Goal: Transaction & Acquisition: Purchase product/service

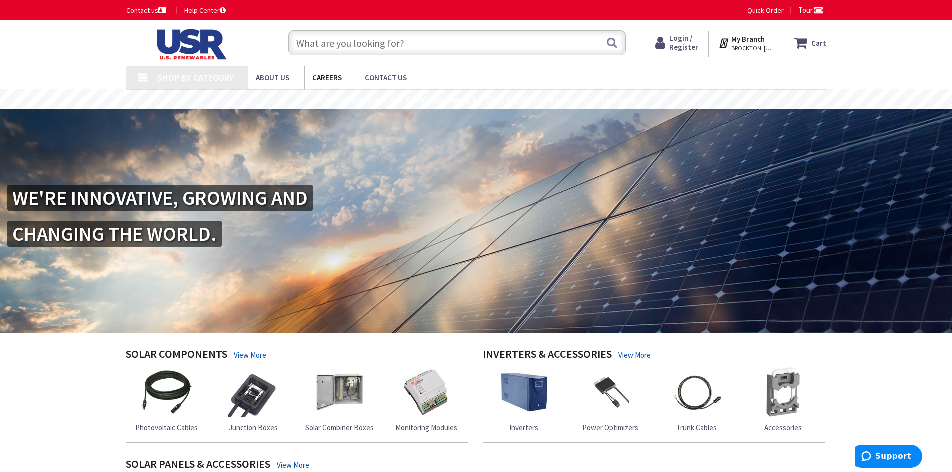
type input "[PERSON_NAME][GEOGRAPHIC_DATA][PERSON_NAME], [GEOGRAPHIC_DATA]"
click at [354, 48] on input "text" at bounding box center [456, 42] width 337 height 25
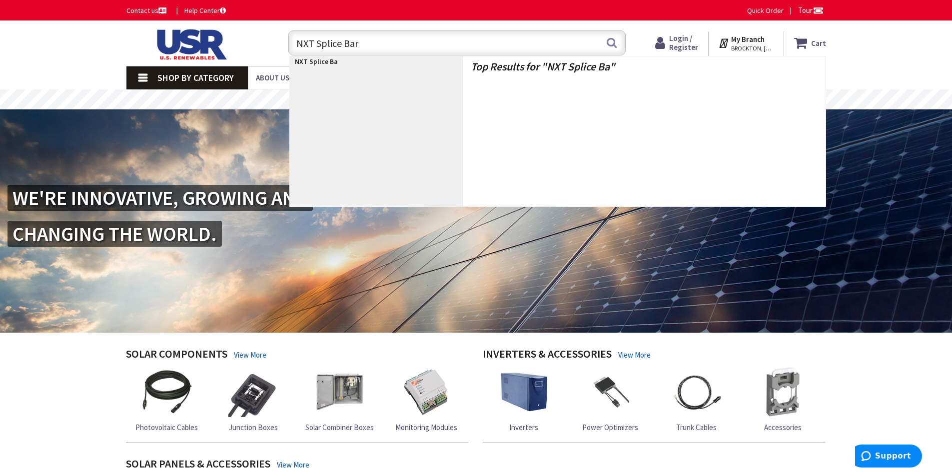
type input "NXT Splice Bars"
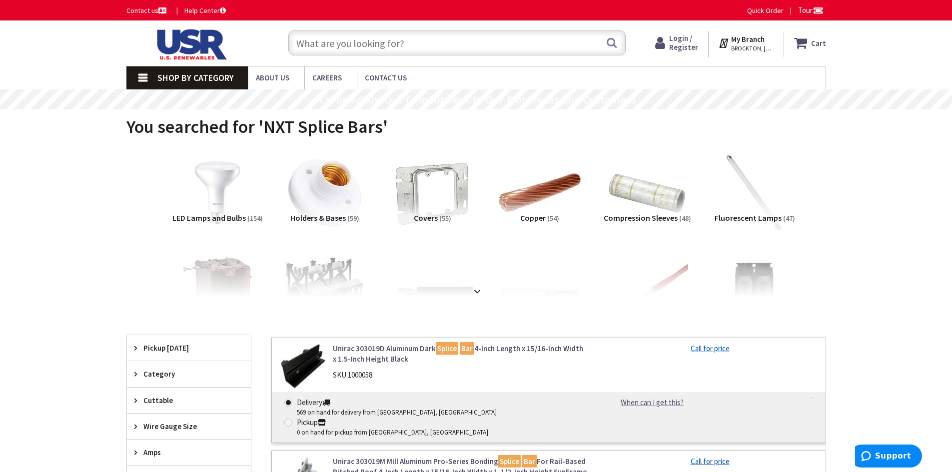
click at [428, 47] on input "text" at bounding box center [456, 42] width 337 height 25
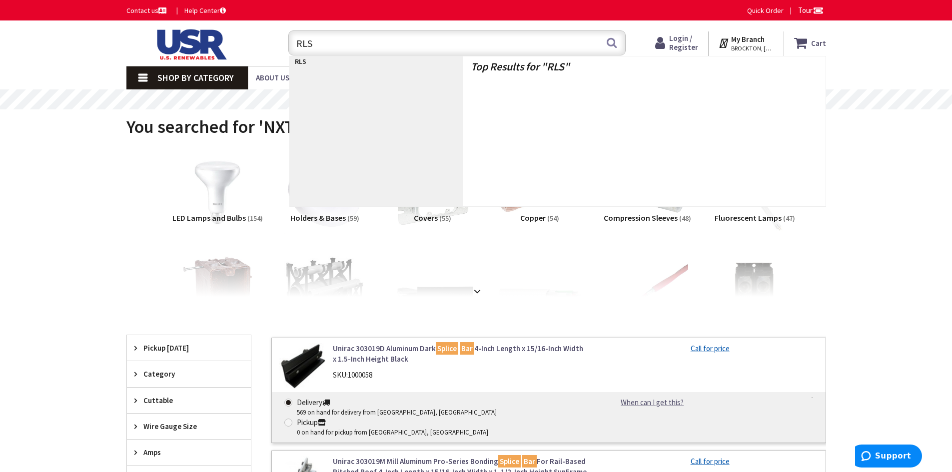
type input "RLSC"
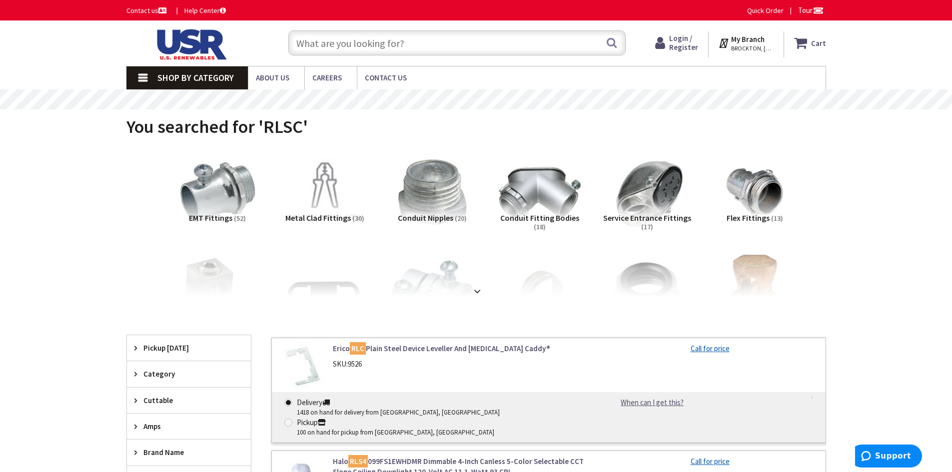
click at [334, 44] on input "text" at bounding box center [456, 42] width 337 height 25
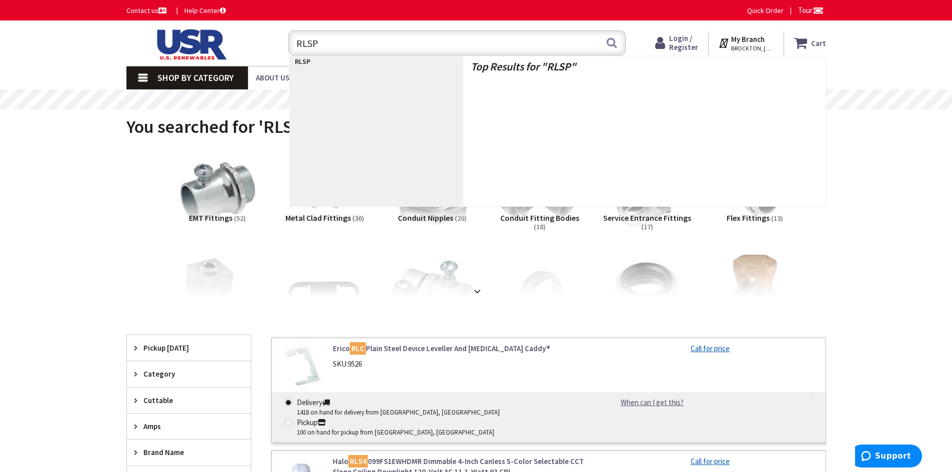
type input "RLSPL"
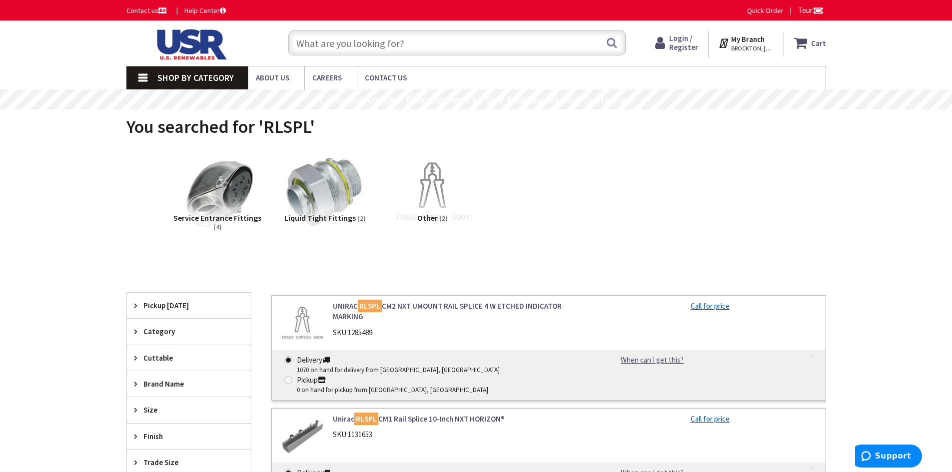
click at [439, 45] on input "text" at bounding box center [456, 42] width 337 height 25
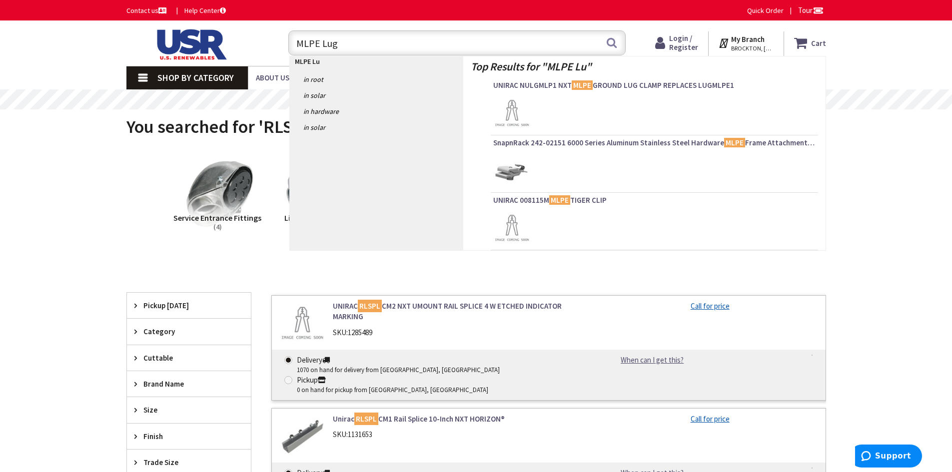
type input "MLPE Lugs"
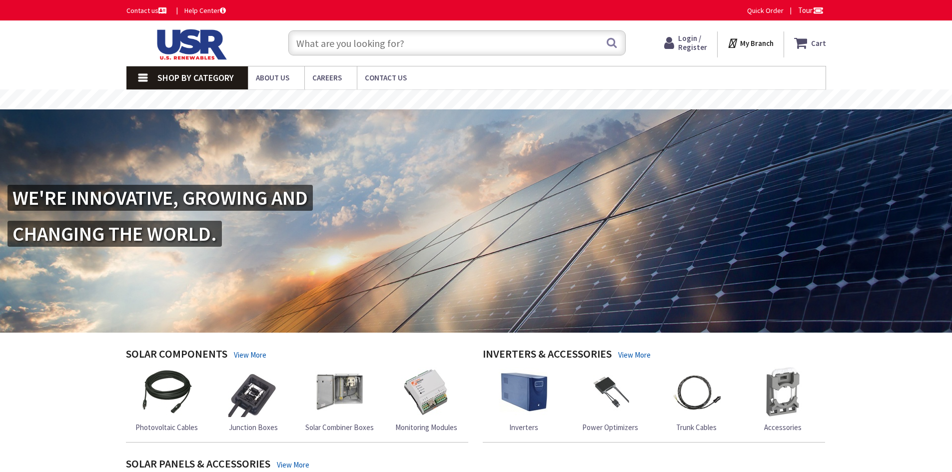
click at [362, 35] on input "text" at bounding box center [456, 42] width 337 height 25
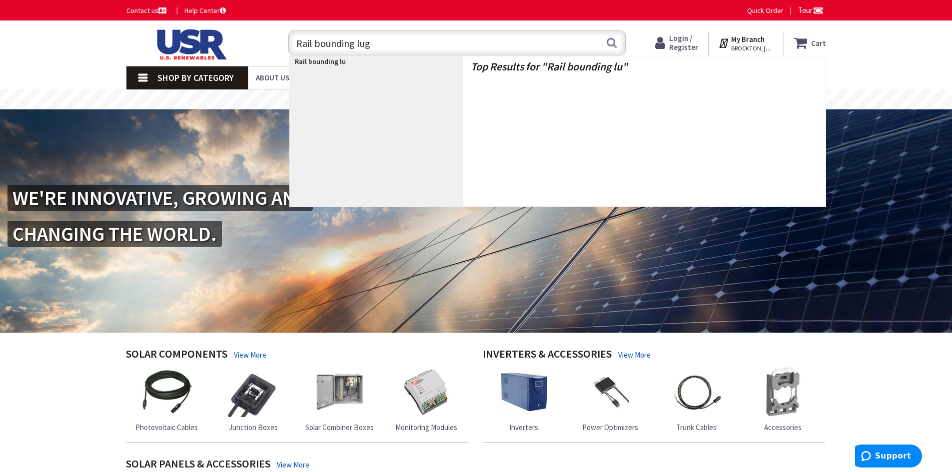
type input "Rail bounding lugs"
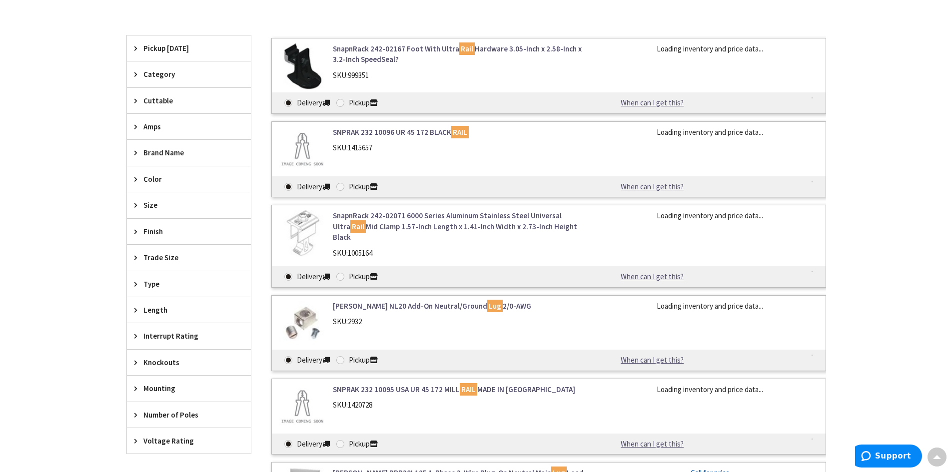
scroll to position [150, 0]
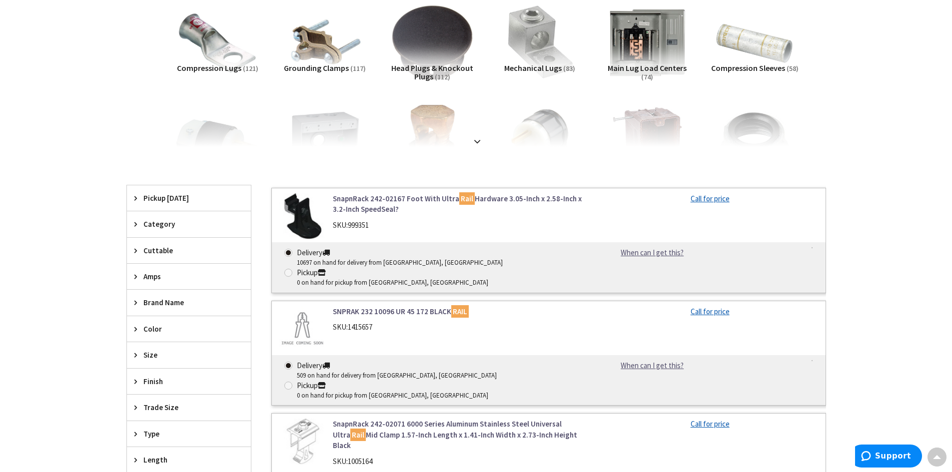
drag, startPoint x: 157, startPoint y: 220, endPoint x: 2, endPoint y: 149, distance: 170.1
click at [157, 219] on span "Category" at bounding box center [183, 224] width 81 height 10
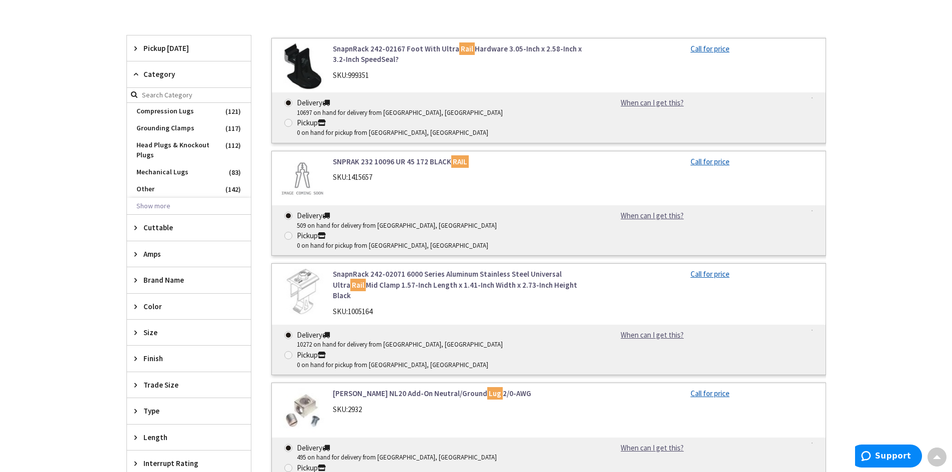
scroll to position [0, 0]
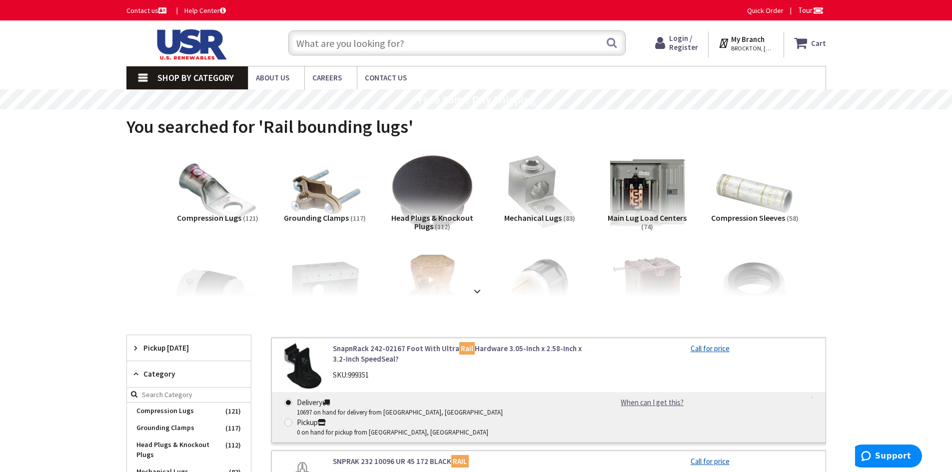
click at [360, 49] on input "text" at bounding box center [456, 42] width 337 height 25
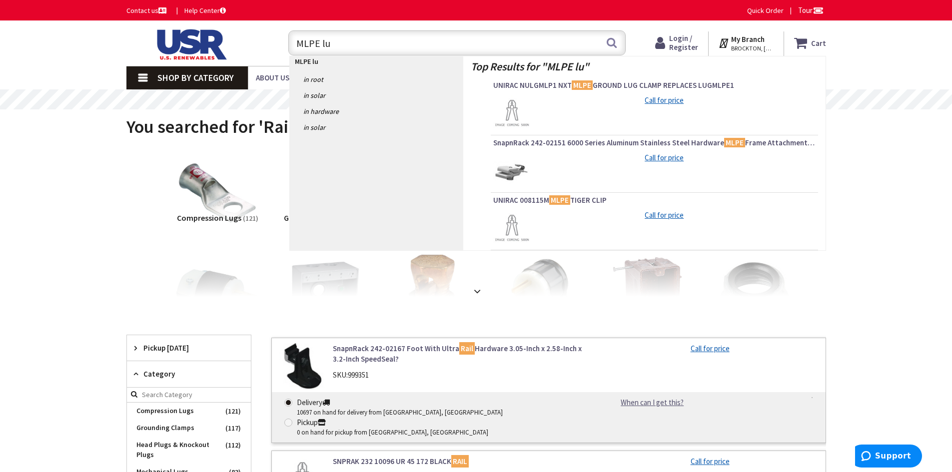
type input "MLPE lug"
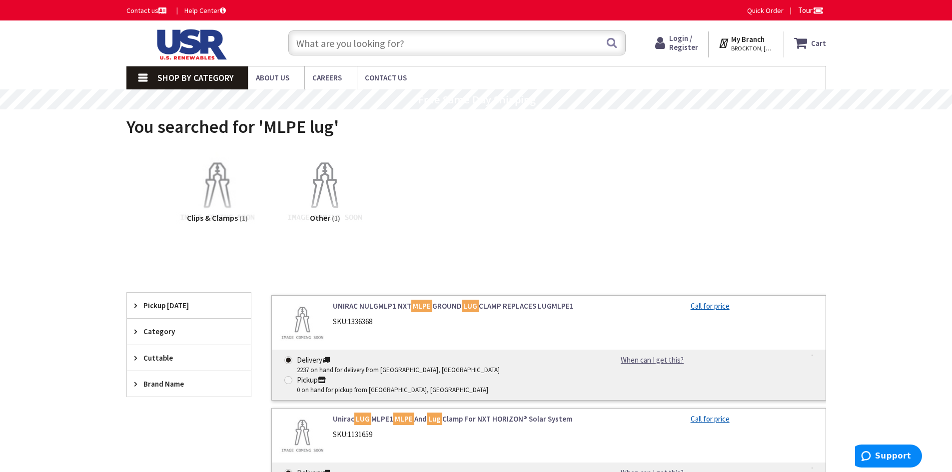
click at [430, 34] on input "text" at bounding box center [456, 42] width 337 height 25
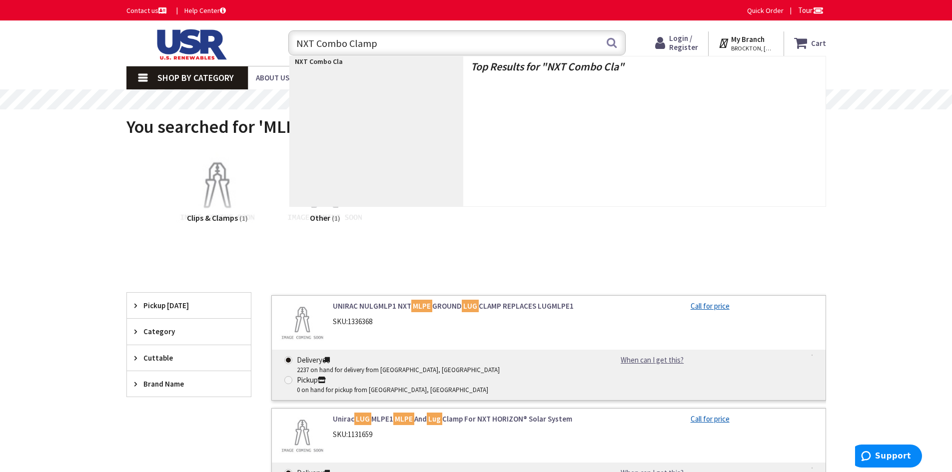
type input "NXT Combo Clamps"
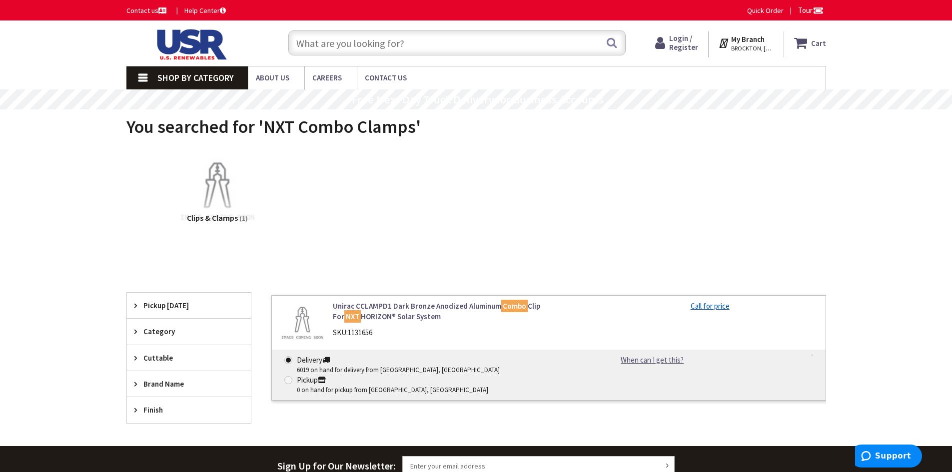
click at [433, 39] on input "text" at bounding box center [456, 42] width 337 height 25
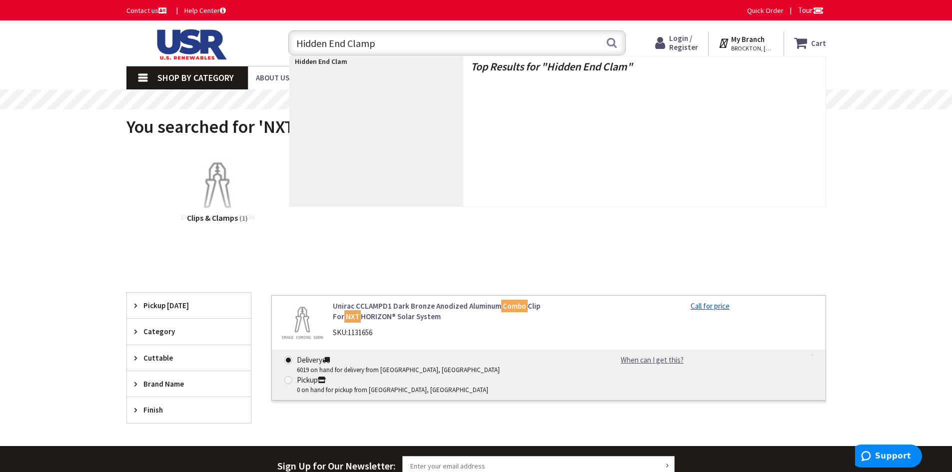
type input "Hidden End Clamps"
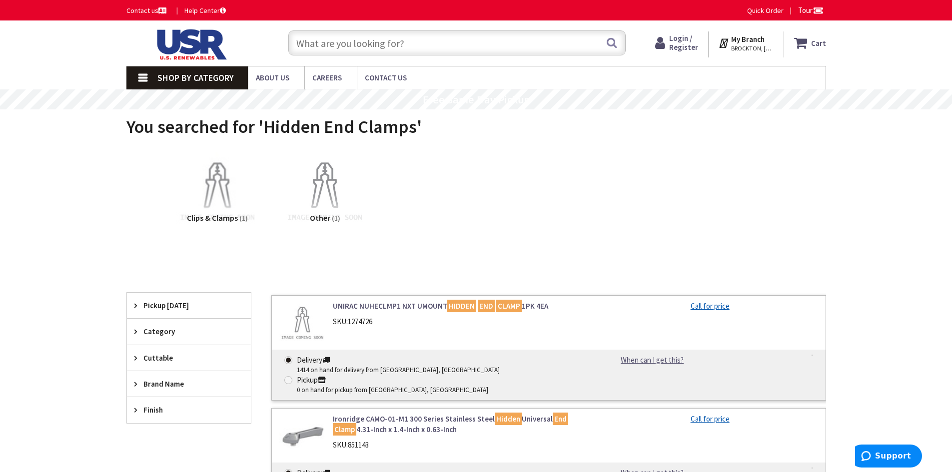
click at [340, 43] on input "text" at bounding box center [456, 42] width 337 height 25
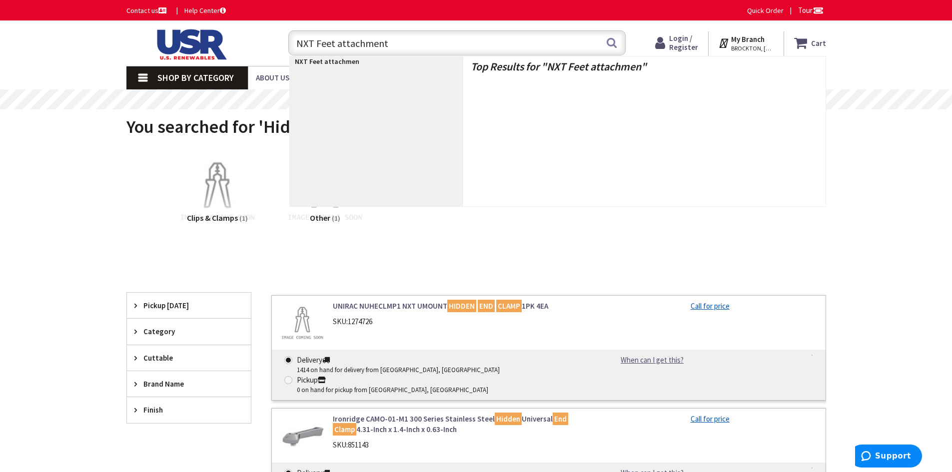
type input "NXT Feet attachments"
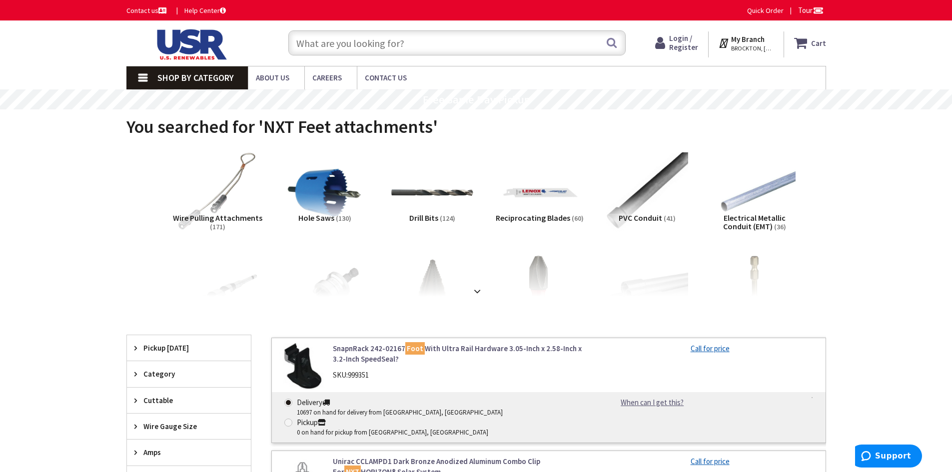
click at [393, 48] on input "text" at bounding box center [456, 42] width 337 height 25
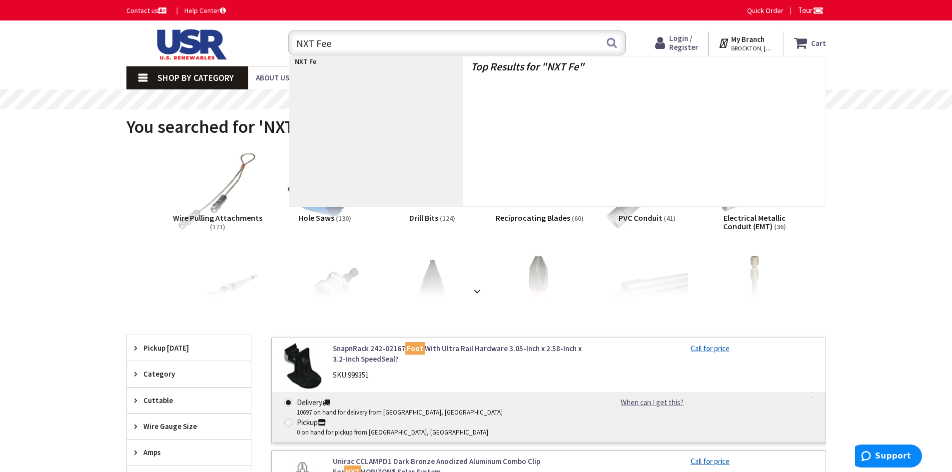
type input "NXT Feet"
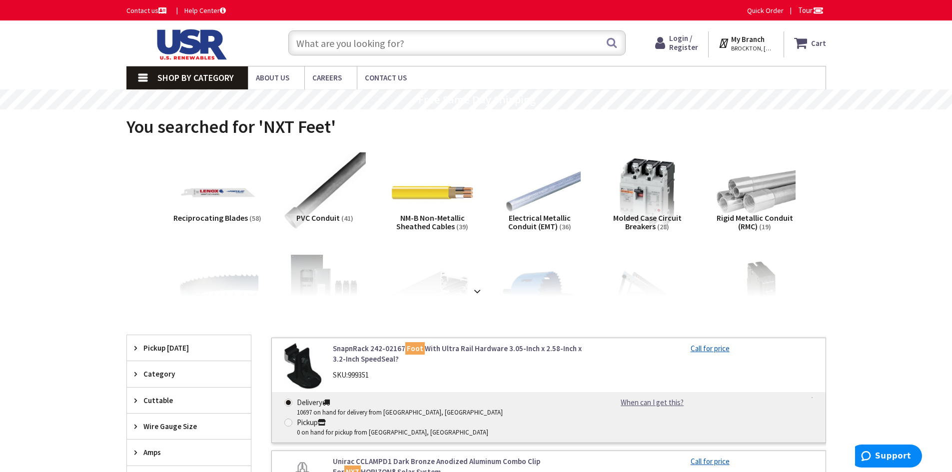
click at [372, 48] on input "text" at bounding box center [456, 42] width 337 height 25
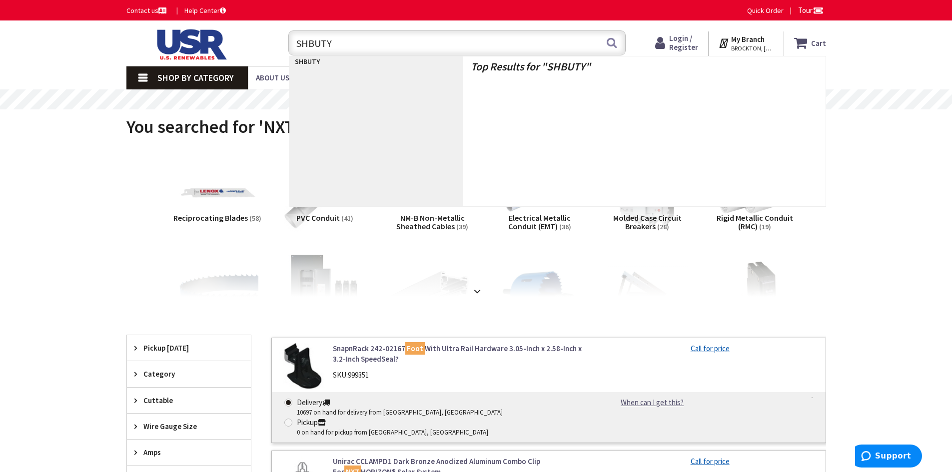
type input "SHBUTYL"
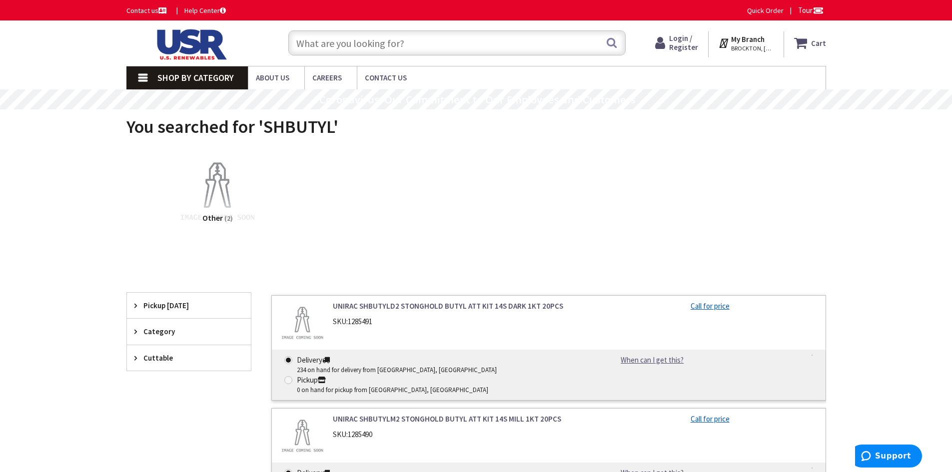
click at [386, 309] on link "UNIRAC SHBUTYLD2 STONGHOLD BUTYL ATT KIT 14S DARK 1KT 20PCS" at bounding box center [460, 306] width 254 height 10
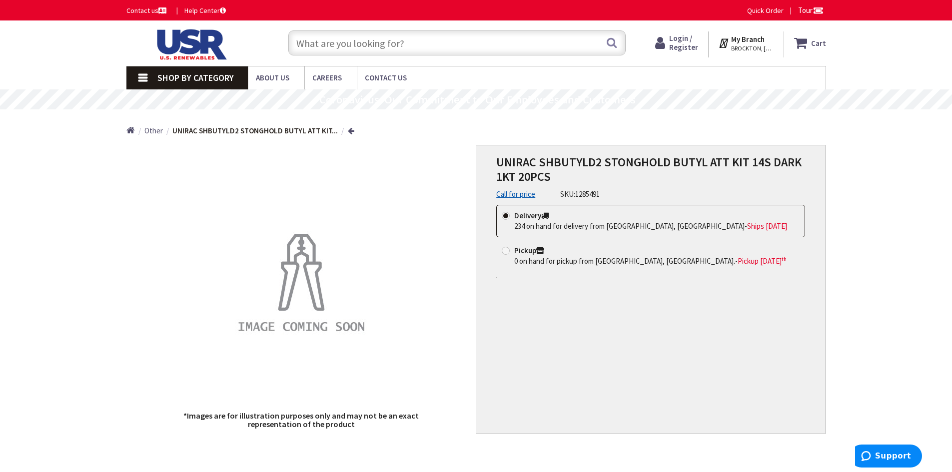
click at [478, 323] on div "UNIRAC SHBUTYLD2 STONGHOLD BUTYL ATT KIT 14S DARK 1KT 20PCS Call for price SKU:…" at bounding box center [651, 289] width 350 height 289
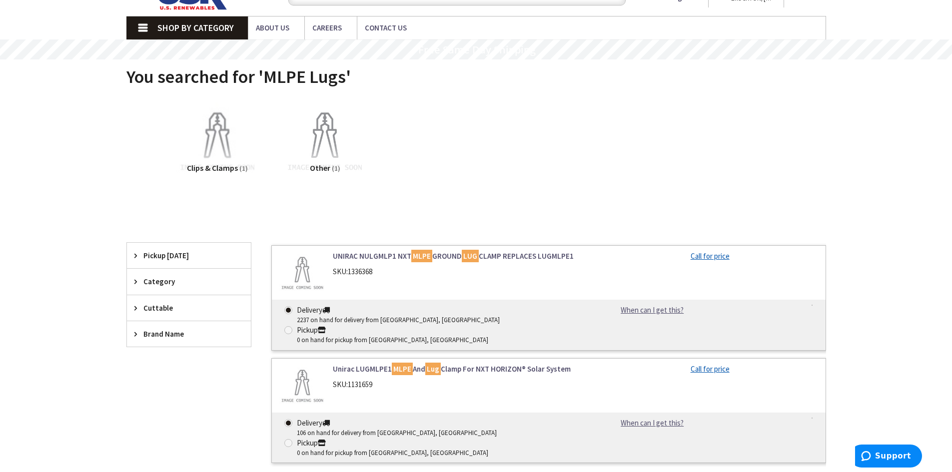
scroll to position [100, 0]
